Goal: Participate in discussion: Engage in conversation with other users on a specific topic

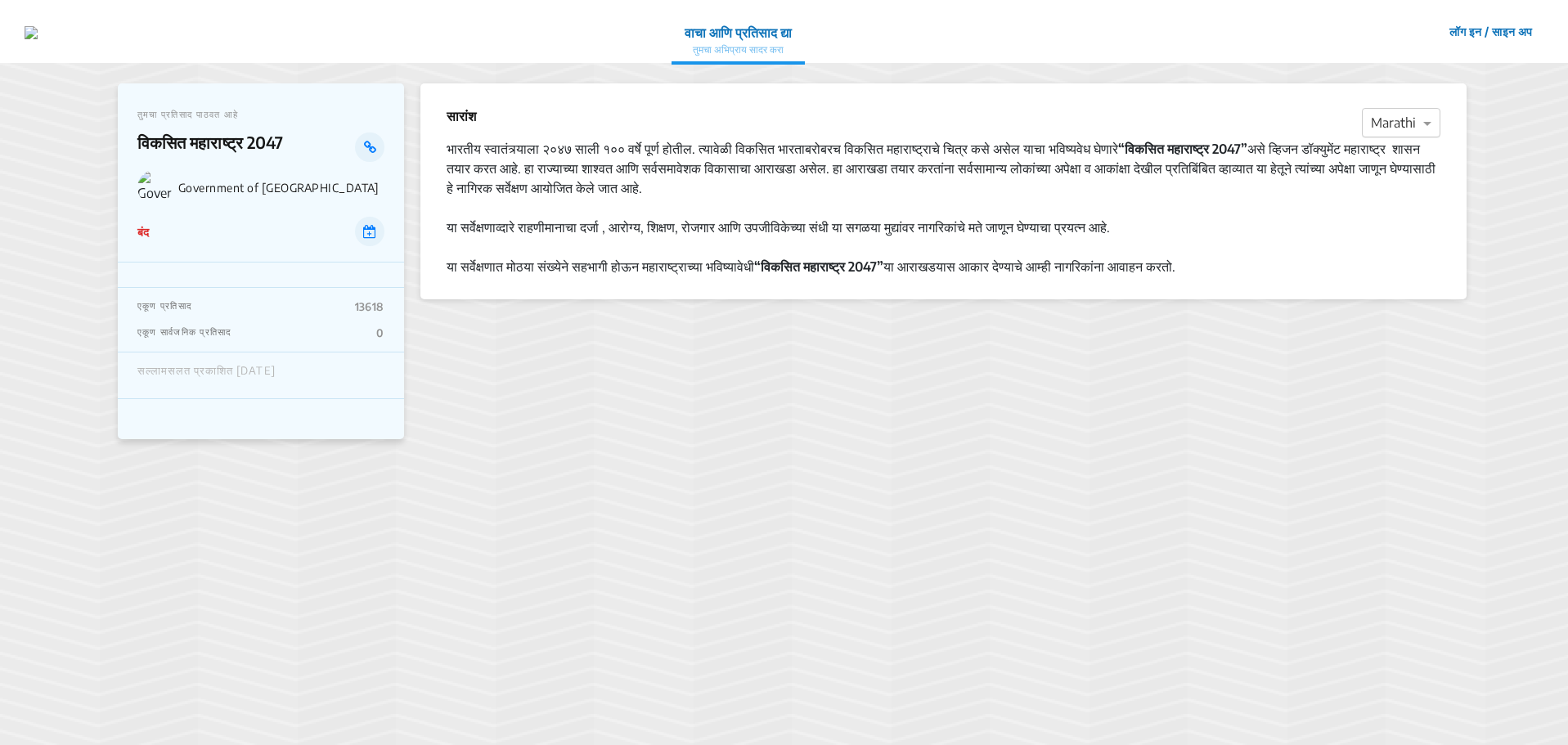
click at [1381, 117] on div at bounding box center [1402, 123] width 77 height 21
click at [1164, 382] on section "सारांश × Marathi English Hindi Marathi भारतीय स्वातंत्र्याला २०४७ साली १०० वर्ष…" at bounding box center [943, 405] width 1046 height 642
click at [847, 269] on strong "“विकसित महाराष्ट्र 2047”" at bounding box center [818, 267] width 129 height 17
click at [374, 143] on icon at bounding box center [369, 147] width 12 height 13
